Goal: Information Seeking & Learning: Compare options

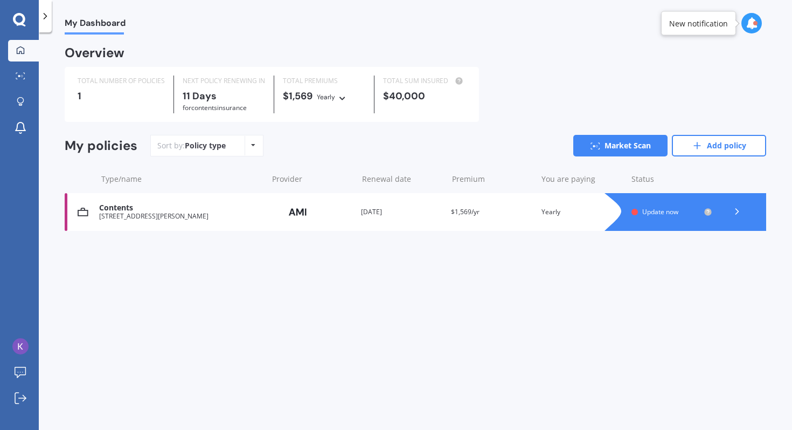
click at [247, 219] on div "[STREET_ADDRESS][PERSON_NAME]" at bounding box center [180, 216] width 163 height 8
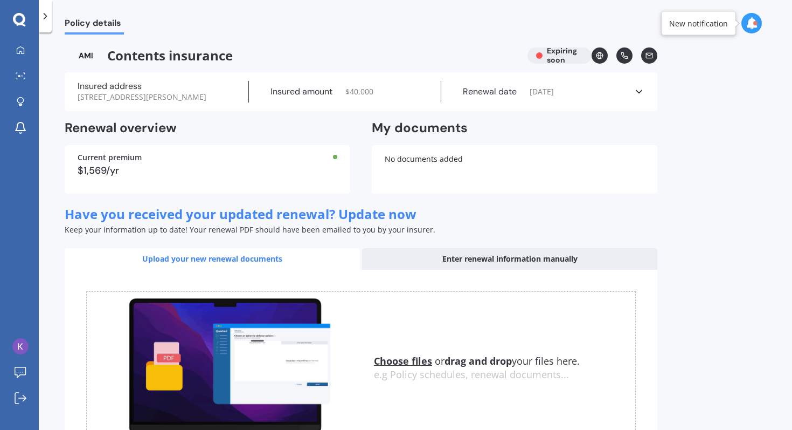
click at [628, 100] on div "Renewal date [DATE]" at bounding box center [537, 92] width 192 height 22
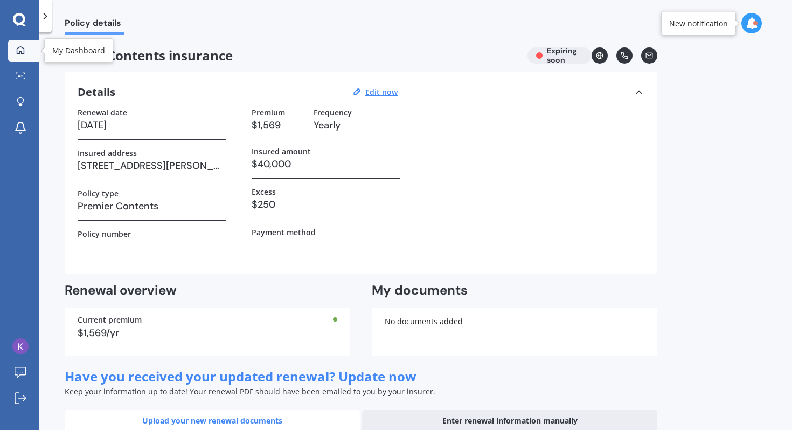
click at [29, 50] on link "My Dashboard" at bounding box center [23, 51] width 31 height 22
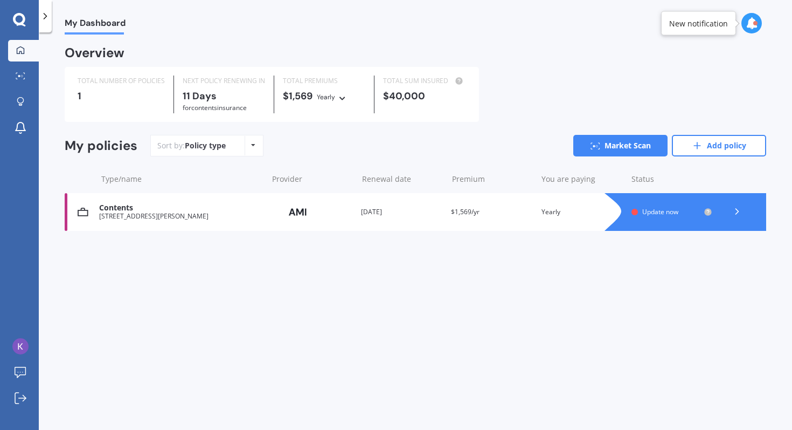
click at [45, 22] on div at bounding box center [45, 16] width 13 height 32
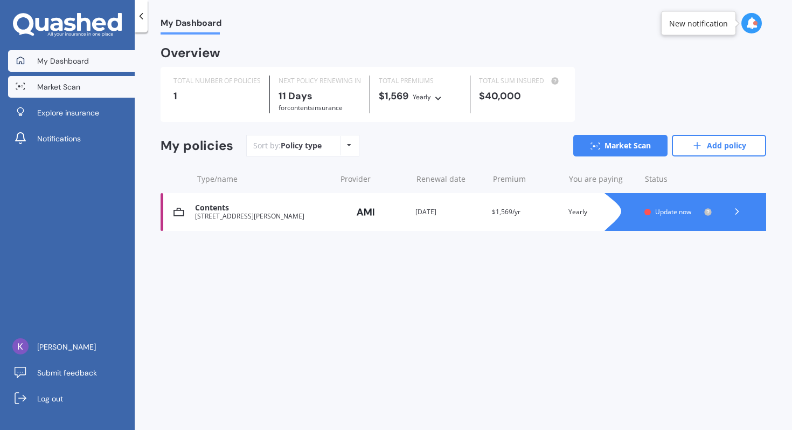
click at [65, 85] on span "Market Scan" at bounding box center [58, 86] width 43 height 11
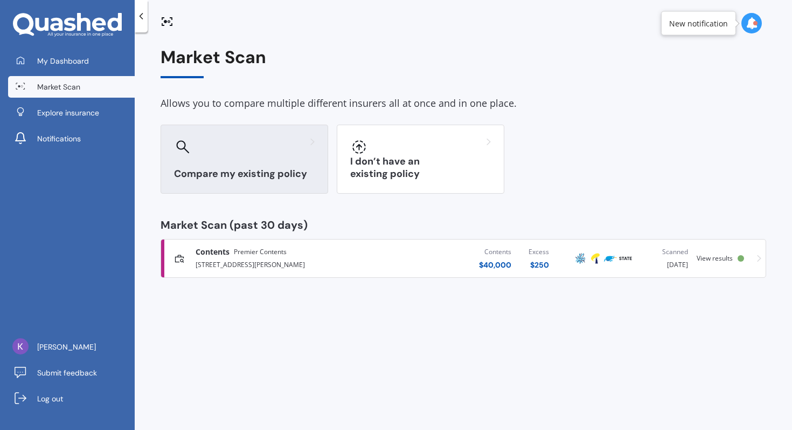
click at [303, 157] on div "Compare my existing policy" at bounding box center [245, 159] width 168 height 69
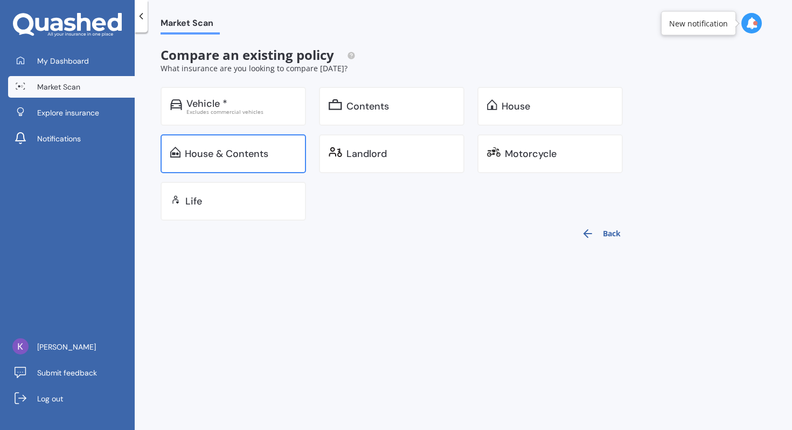
click at [286, 158] on div "House & Contents" at bounding box center [241, 153] width 112 height 11
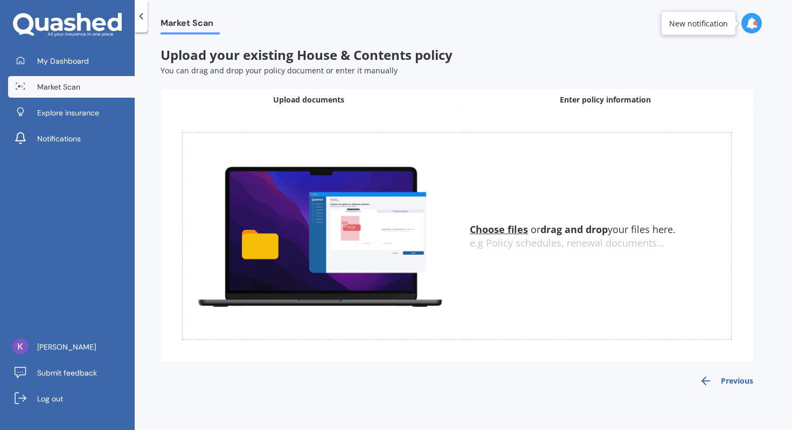
click at [572, 98] on span "Enter policy information" at bounding box center [605, 99] width 91 height 11
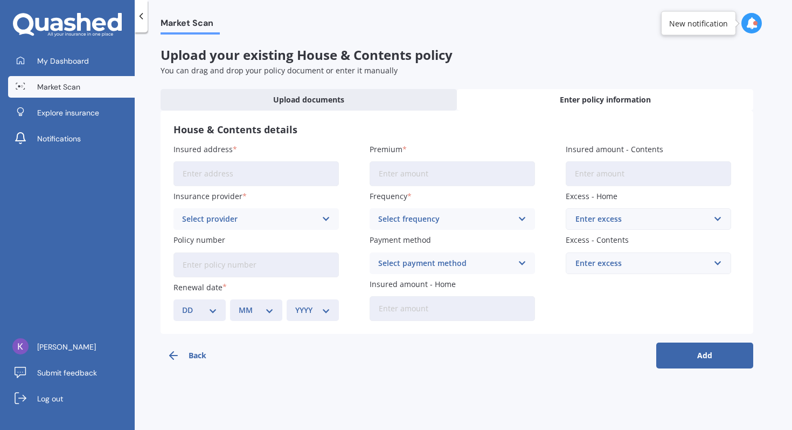
click at [314, 175] on input "Insured address" at bounding box center [256, 173] width 165 height 25
type input "16C [PERSON_NAME] NormandaleLower Hutt 5010"
click at [393, 176] on input "Premium" at bounding box center [452, 173] width 165 height 25
click at [461, 183] on input "Premium" at bounding box center [452, 173] width 165 height 25
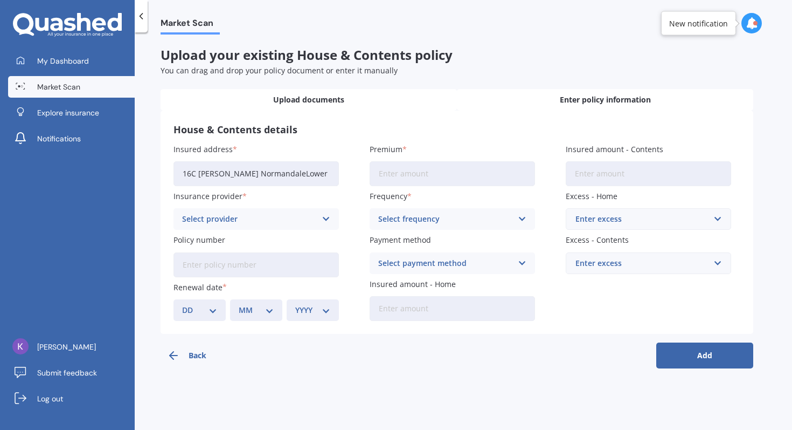
click at [331, 103] on span "Upload documents" at bounding box center [308, 99] width 71 height 11
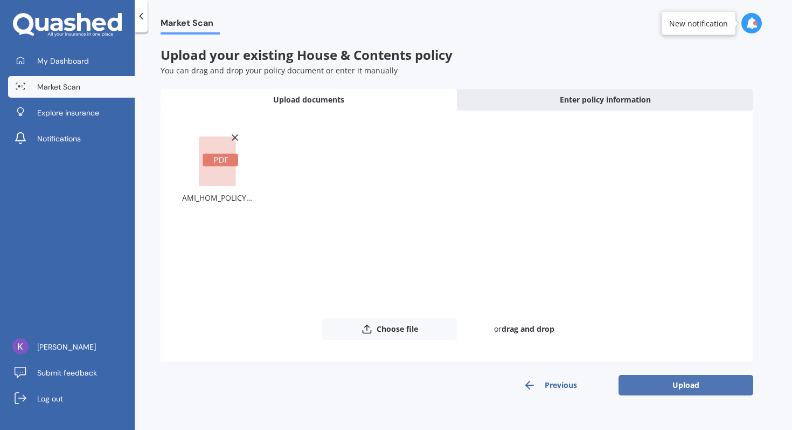
click at [655, 381] on button "Upload" at bounding box center [686, 385] width 135 height 20
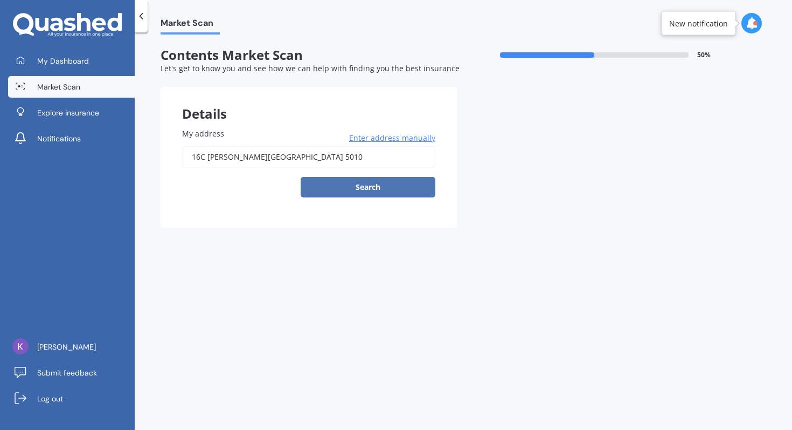
click at [413, 187] on button "Search" at bounding box center [368, 187] width 135 height 20
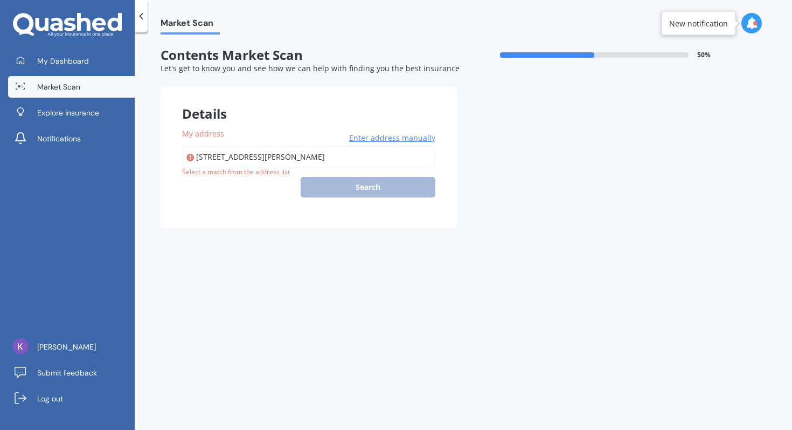
type input "[STREET_ADDRESS][PERSON_NAME]"
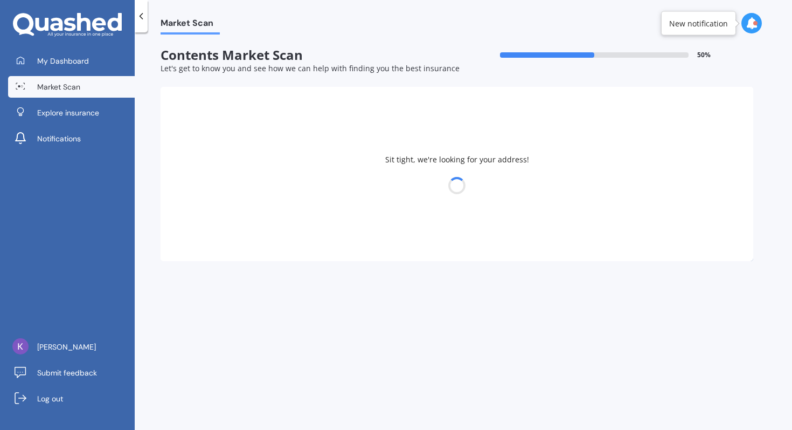
select select "04"
select select "12"
select select "1991"
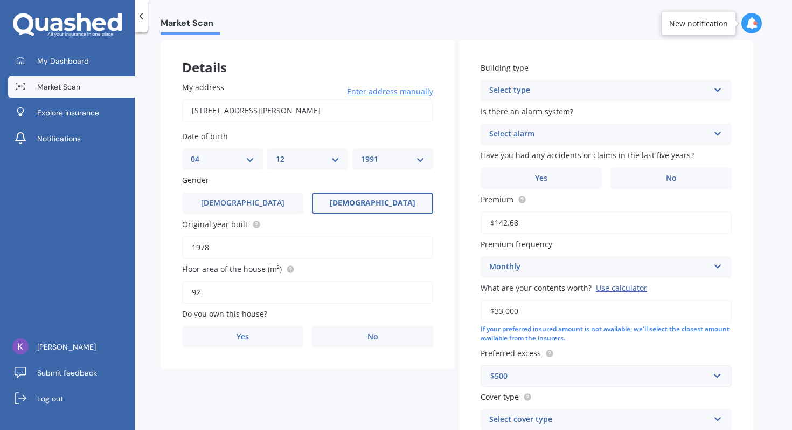
scroll to position [132, 0]
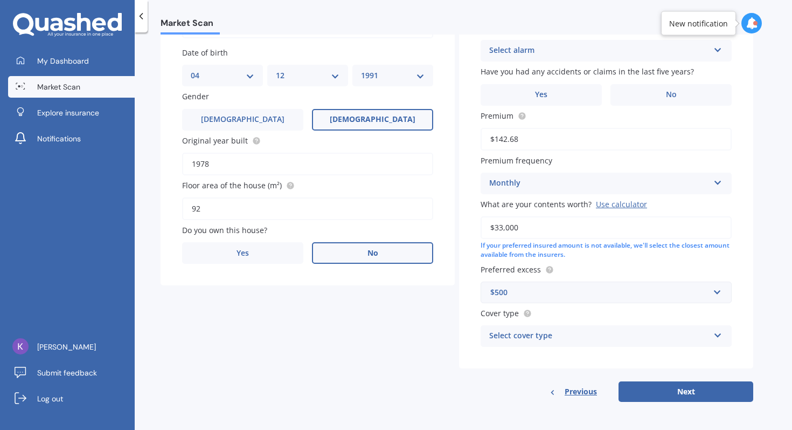
click at [374, 249] on span "No" at bounding box center [373, 252] width 11 height 9
click at [0, 0] on input "No" at bounding box center [0, 0] width 0 height 0
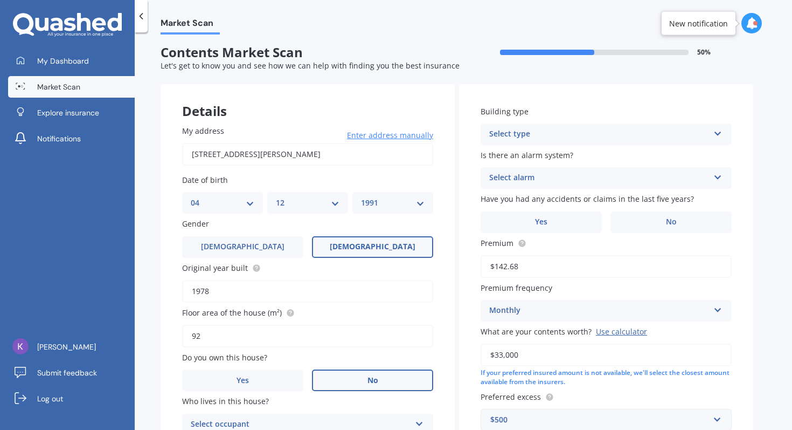
scroll to position [3, 0]
click at [598, 129] on div "Select type" at bounding box center [599, 133] width 220 height 13
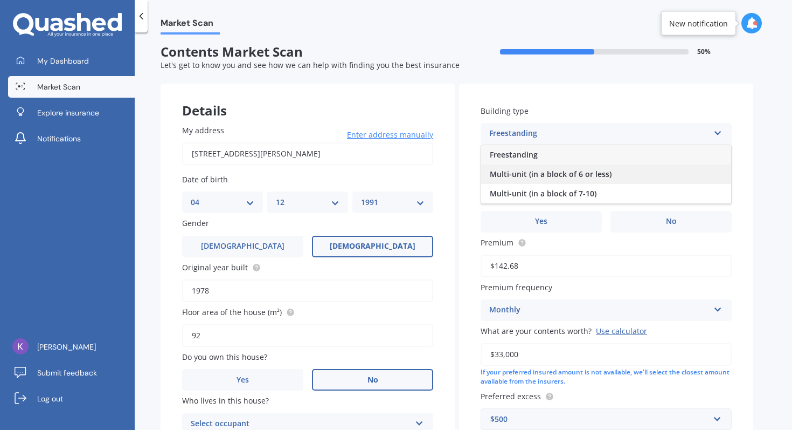
click at [576, 170] on span "Multi-unit (in a block of 6 or less)" at bounding box center [551, 174] width 122 height 10
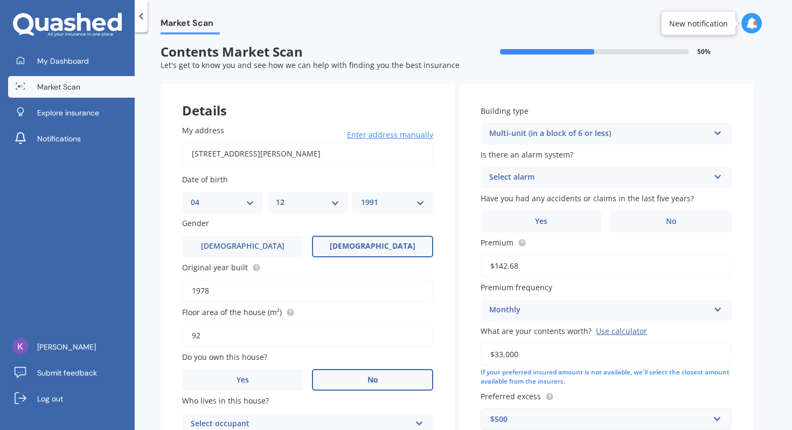
click at [573, 175] on div "Select alarm" at bounding box center [599, 177] width 220 height 13
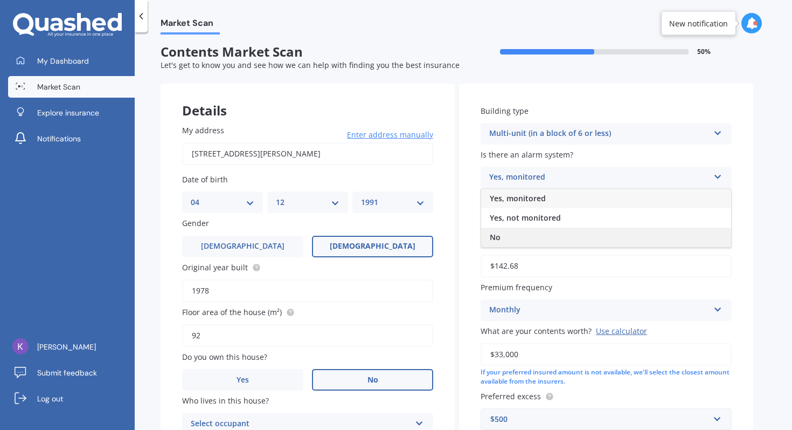
click at [534, 236] on div "No" at bounding box center [606, 236] width 250 height 19
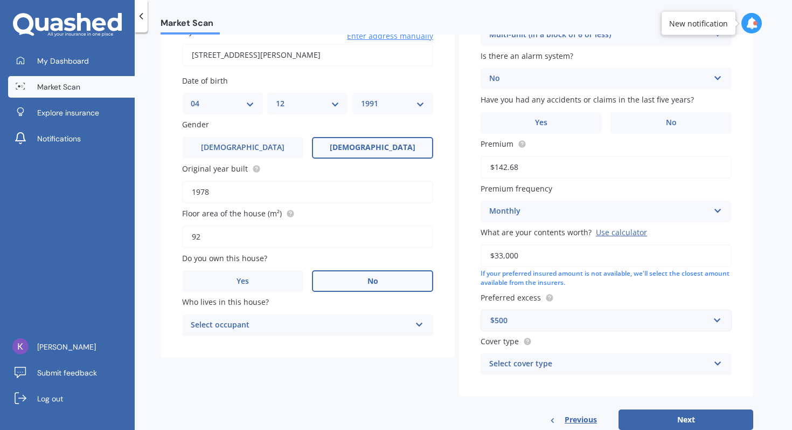
scroll to position [132, 0]
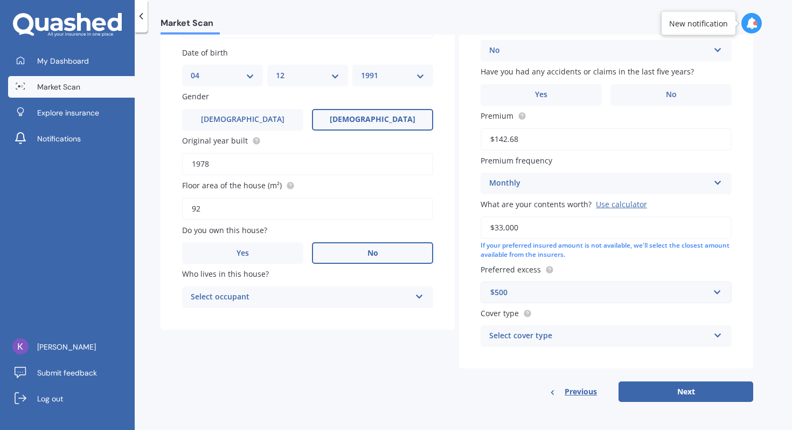
click at [630, 338] on div "Select cover type" at bounding box center [599, 335] width 220 height 13
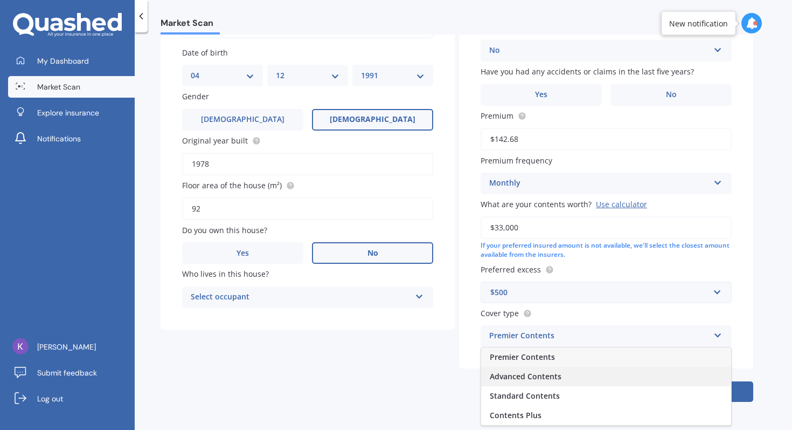
click at [603, 376] on div "Advanced Contents" at bounding box center [606, 375] width 250 height 19
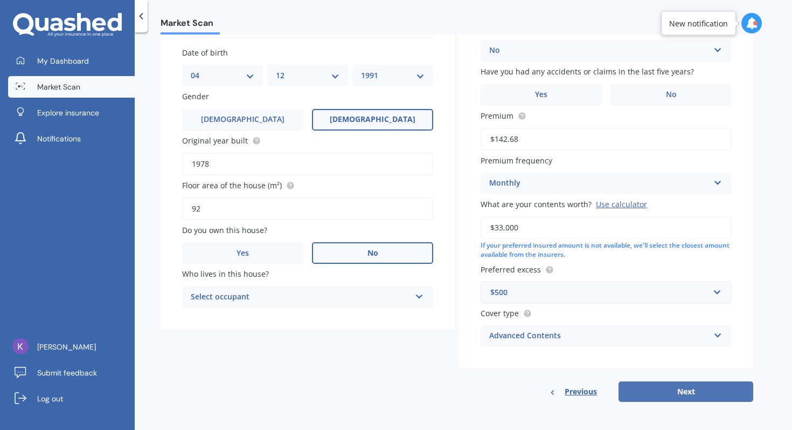
click at [660, 391] on button "Next" at bounding box center [686, 391] width 135 height 20
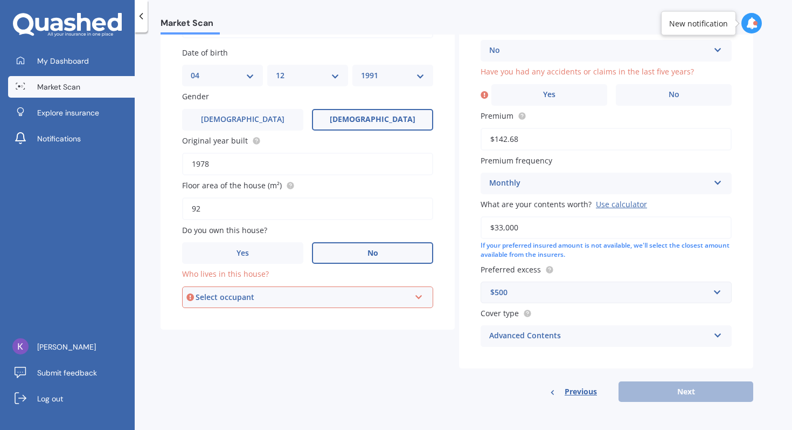
click at [391, 299] on div "Select occupant" at bounding box center [303, 297] width 215 height 12
click at [349, 316] on div "Tenant" at bounding box center [307, 317] width 249 height 19
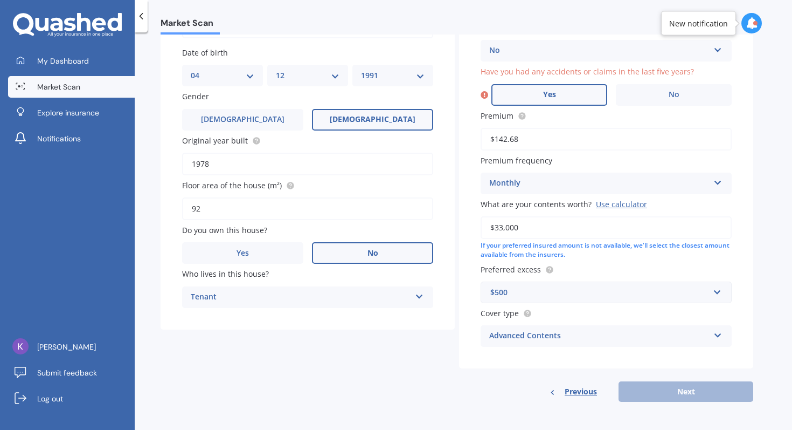
click at [584, 89] on label "Yes" at bounding box center [550, 95] width 116 height 22
click at [0, 0] on input "Yes" at bounding box center [0, 0] width 0 height 0
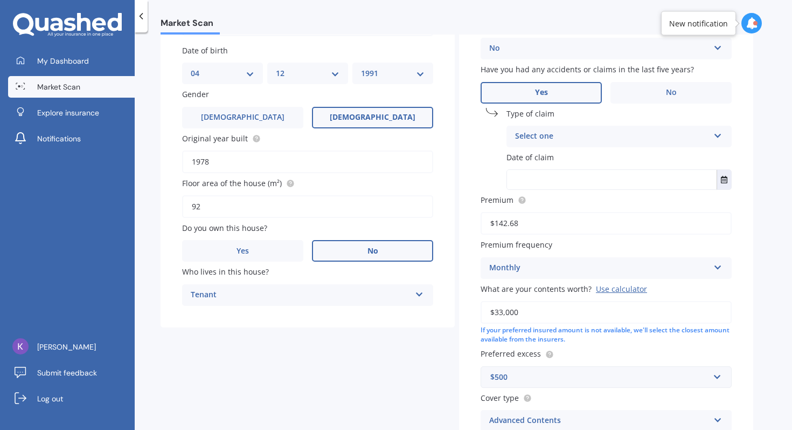
click at [543, 138] on div "Select one" at bounding box center [612, 136] width 194 height 13
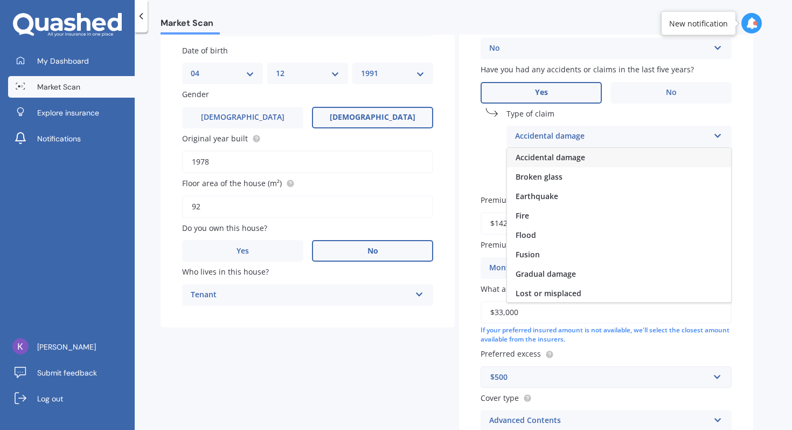
click at [538, 154] on span "Accidental damage" at bounding box center [551, 157] width 70 height 10
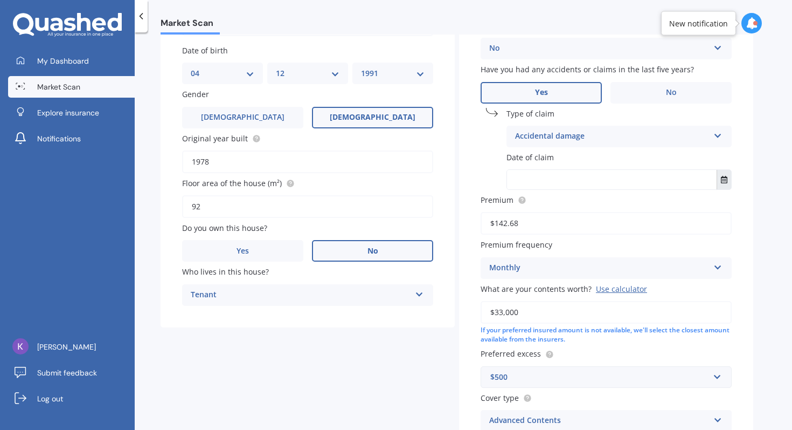
click at [722, 176] on button "Select date" at bounding box center [724, 179] width 15 height 19
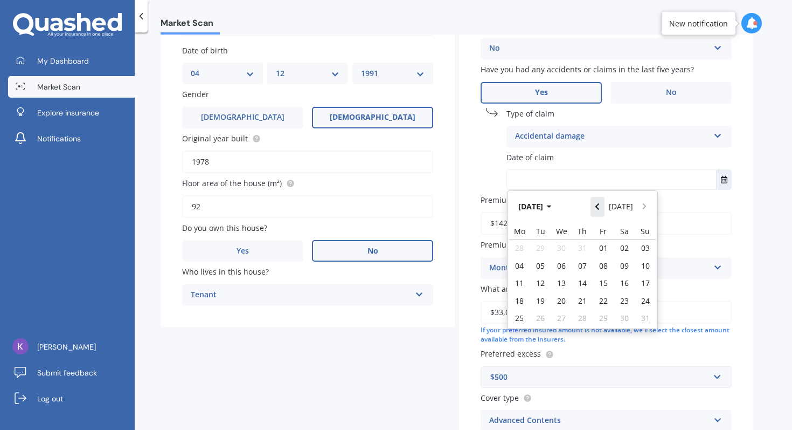
click at [600, 210] on icon "Navigate back" at bounding box center [597, 207] width 5 height 8
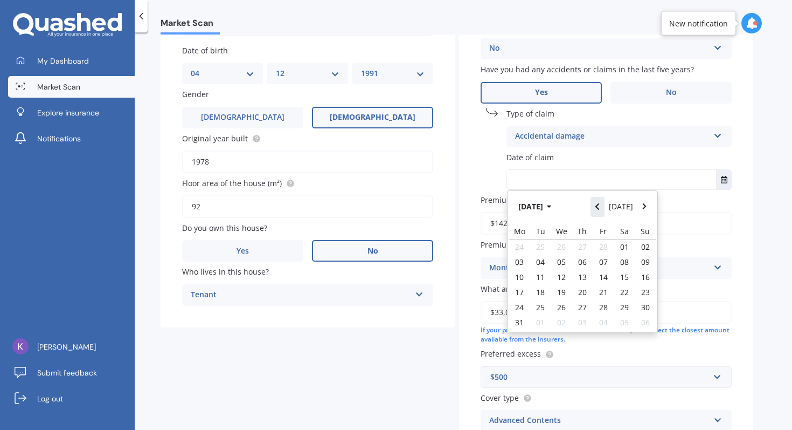
click at [600, 210] on icon "Navigate back" at bounding box center [597, 207] width 5 height 8
click at [600, 209] on icon "Navigate back" at bounding box center [597, 207] width 5 height 8
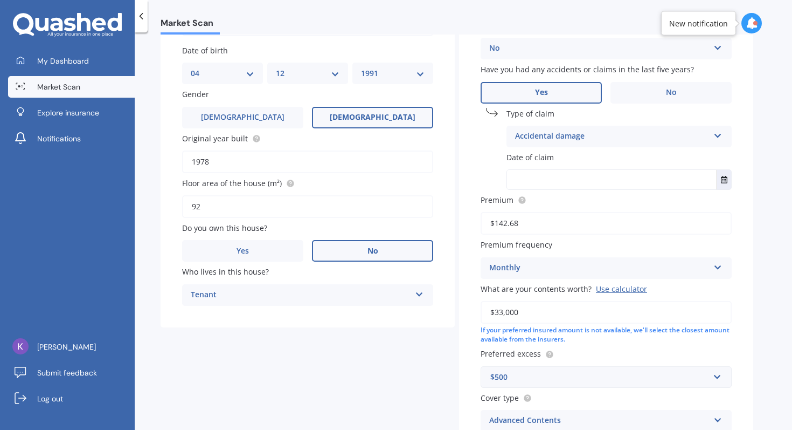
click at [529, 175] on input "text" at bounding box center [612, 179] width 210 height 19
type input "[DATE]"
click at [757, 213] on div "Market Scan Contents Market Scan 50 % Let's get to know you and see how we can …" at bounding box center [464, 232] width 658 height 397
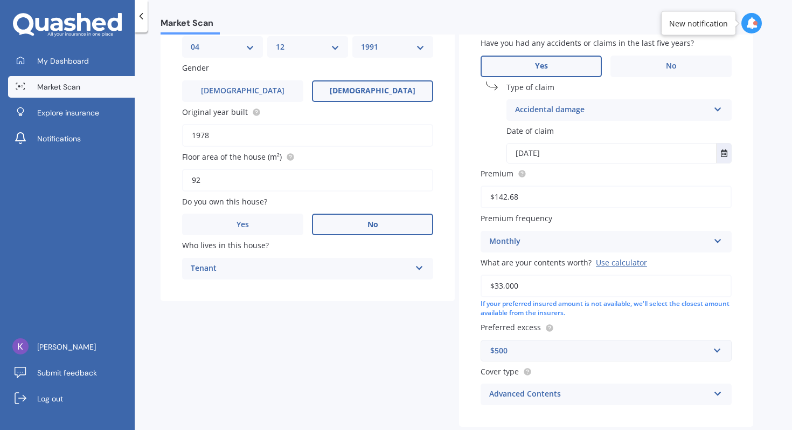
scroll to position [219, 0]
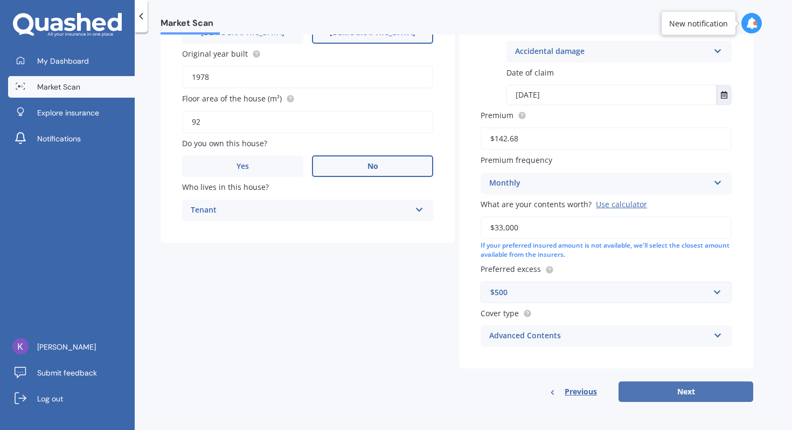
click at [667, 386] on button "Next" at bounding box center [686, 391] width 135 height 20
select select "04"
select select "12"
select select "1991"
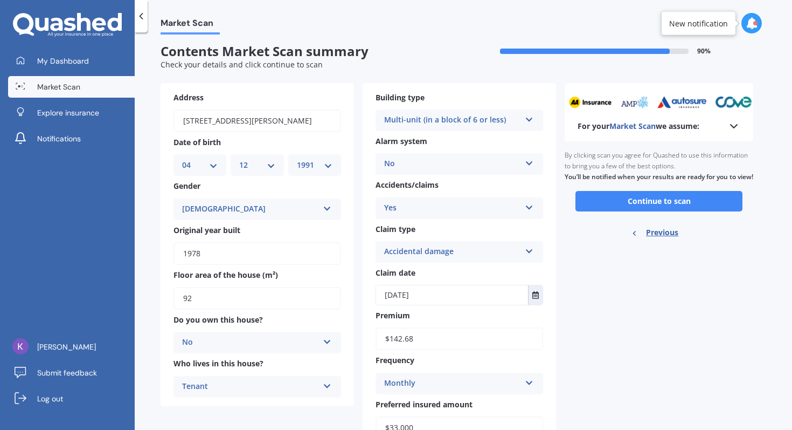
scroll to position [0, 0]
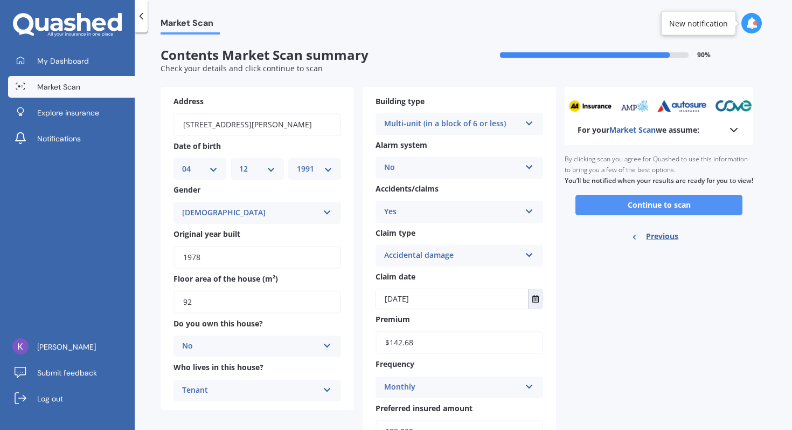
click at [687, 215] on button "Continue to scan" at bounding box center [659, 205] width 167 height 20
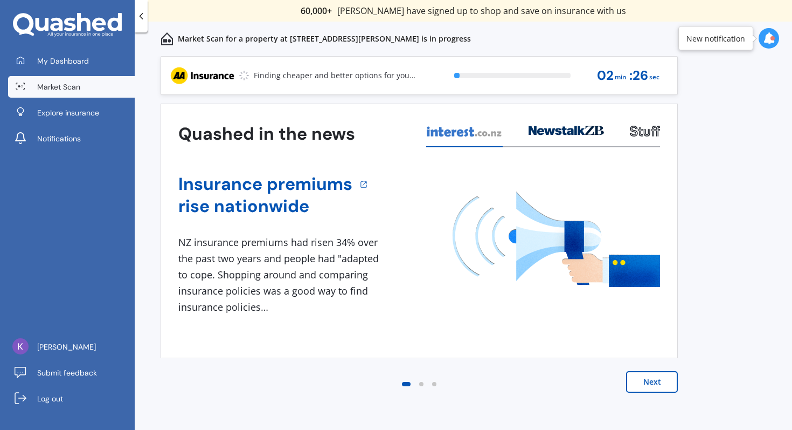
click at [642, 381] on button "Next" at bounding box center [652, 382] width 52 height 22
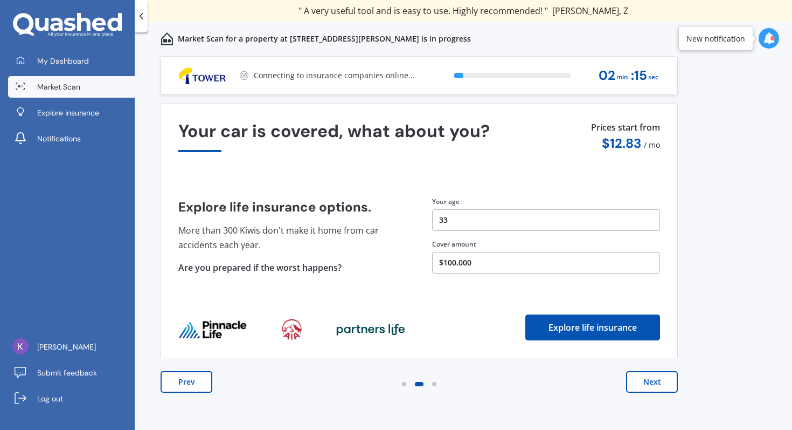
click at [641, 378] on button "Next" at bounding box center [652, 382] width 52 height 22
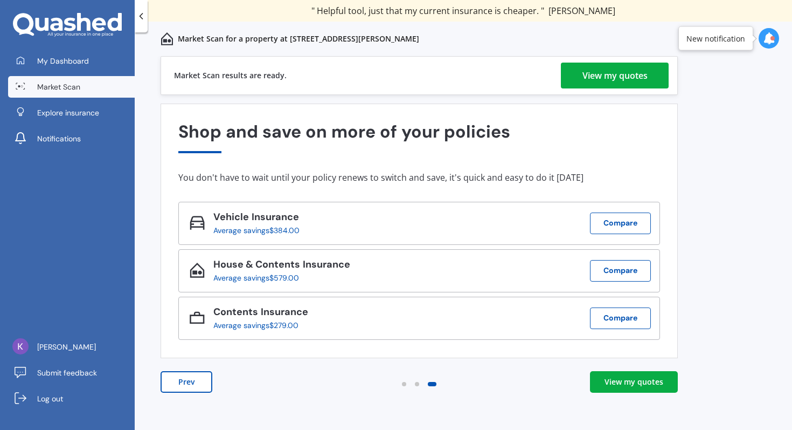
click at [628, 85] on div "View my quotes" at bounding box center [615, 76] width 65 height 26
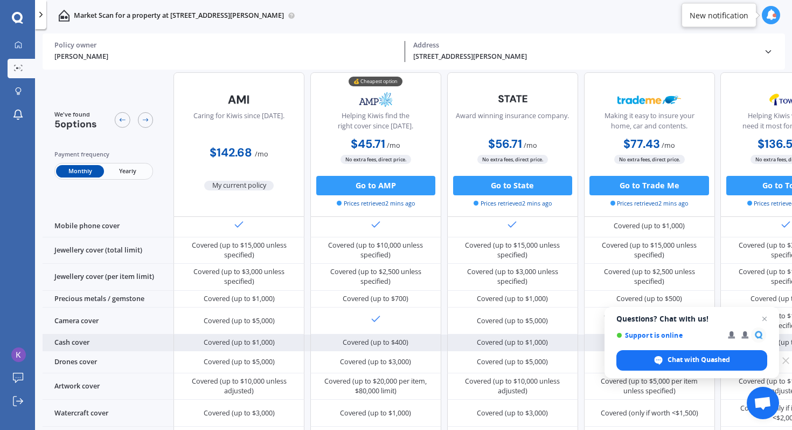
scroll to position [249, 0]
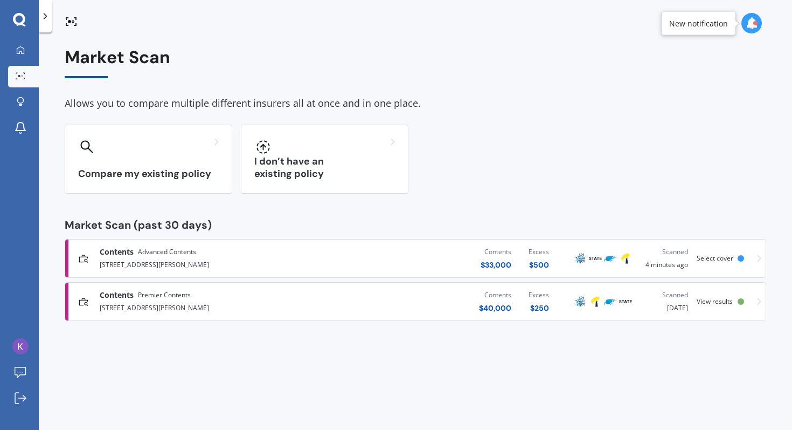
click at [731, 299] on span "View results" at bounding box center [715, 300] width 36 height 9
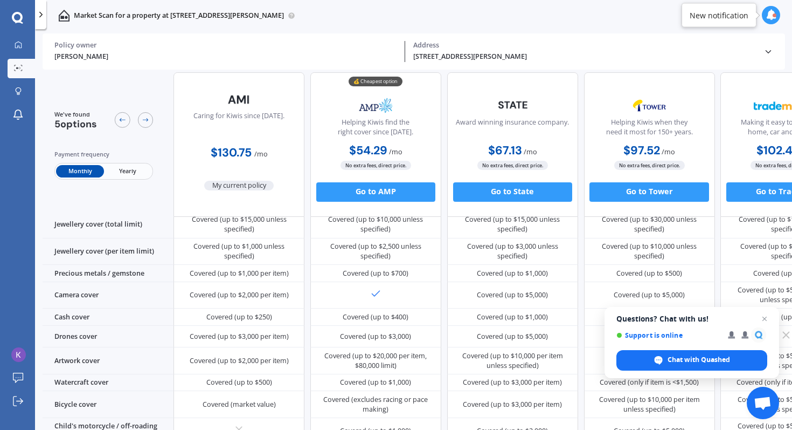
scroll to position [658, 0]
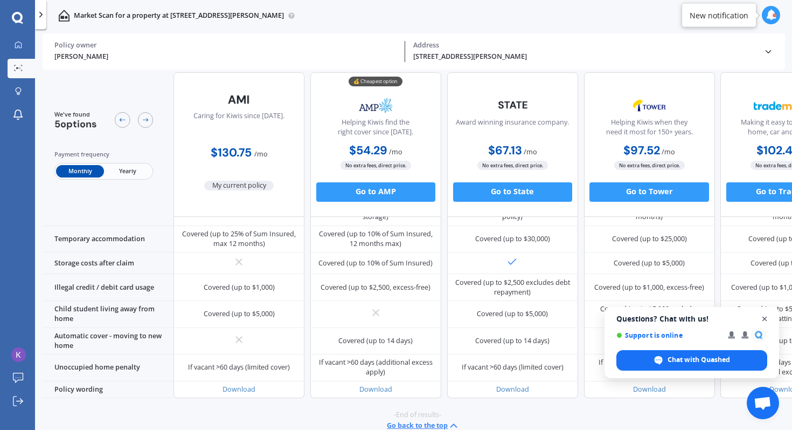
click at [767, 316] on span "Open chat" at bounding box center [764, 318] width 13 height 13
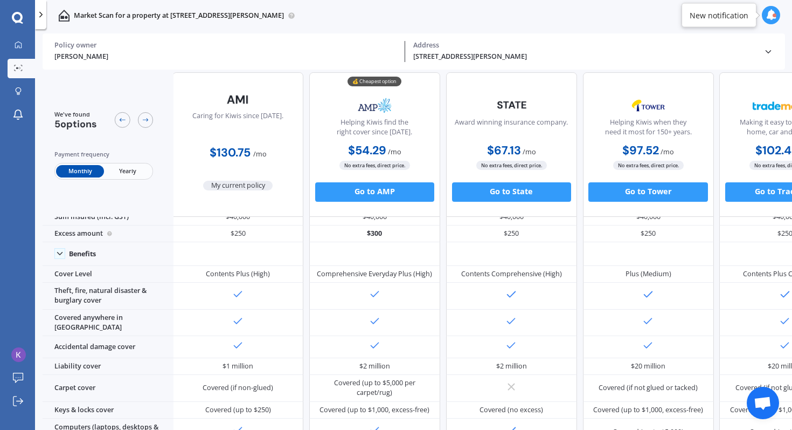
scroll to position [0, 1]
